Goal: Use online tool/utility

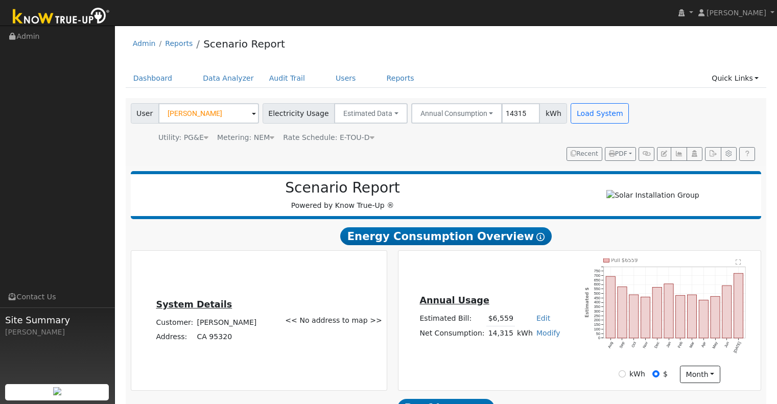
scroll to position [647, 0]
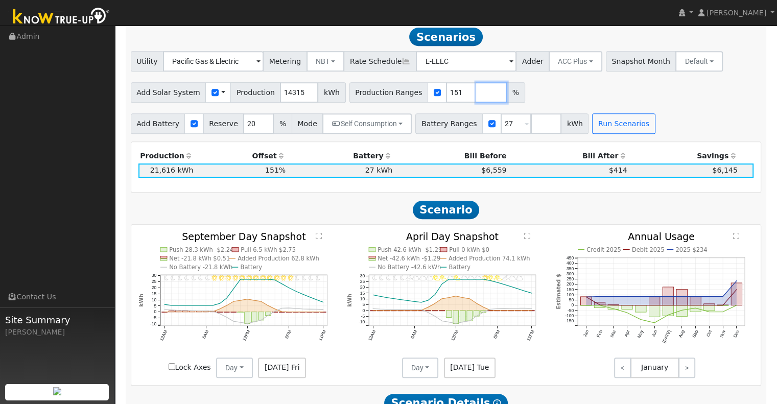
click at [476, 98] on input "number" at bounding box center [491, 92] width 31 height 20
type input "160"
type input "152"
click at [448, 93] on input "152" at bounding box center [461, 92] width 31 height 20
click at [506, 95] on input "number" at bounding box center [521, 92] width 31 height 20
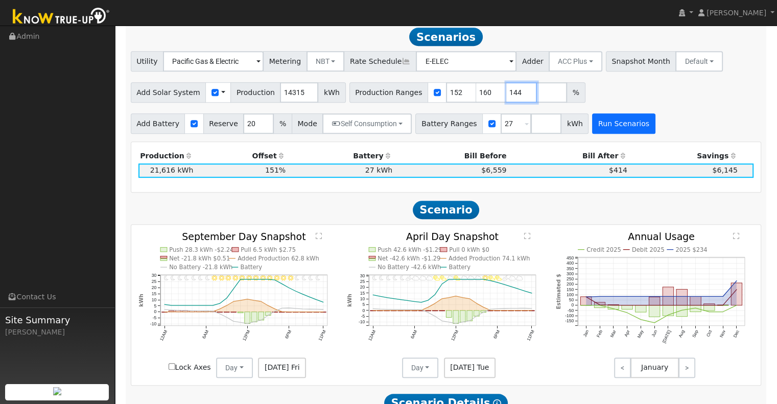
type input "144"
type input "152"
click at [596, 125] on button "Run Scenarios" at bounding box center [623, 123] width 63 height 20
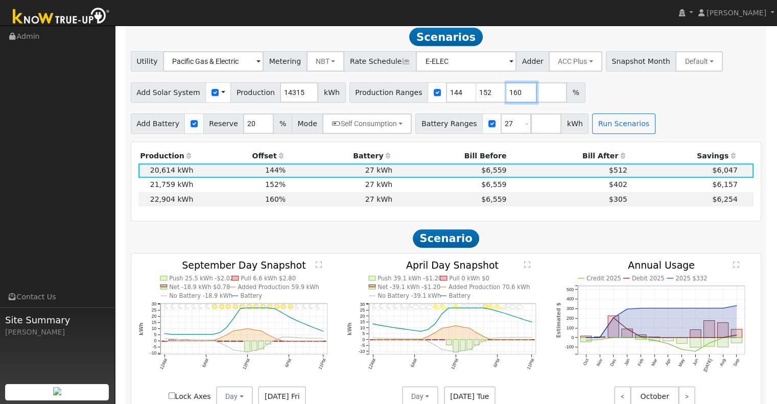
click at [506, 95] on input "160" at bounding box center [521, 92] width 31 height 20
type input "135"
type input "144"
type input "152"
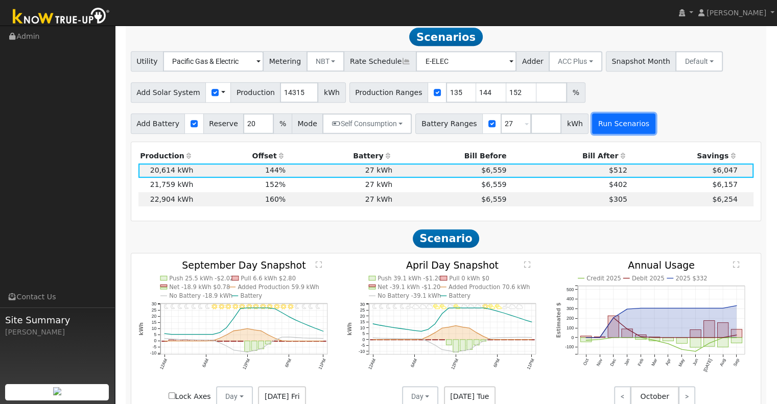
click at [600, 128] on button "Run Scenarios" at bounding box center [623, 123] width 63 height 20
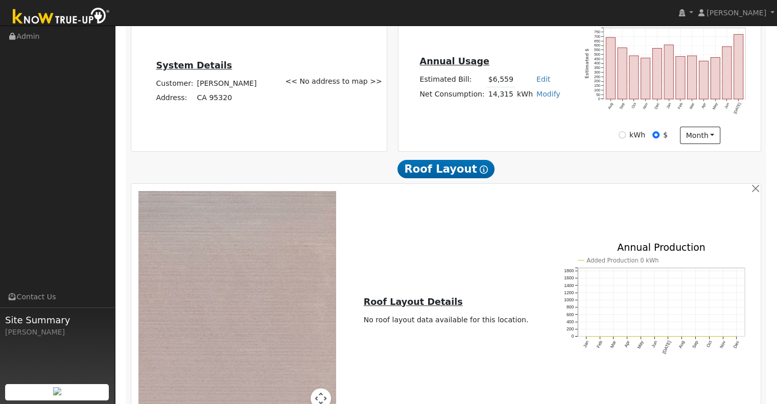
scroll to position [0, 0]
